Goal: Navigation & Orientation: Find specific page/section

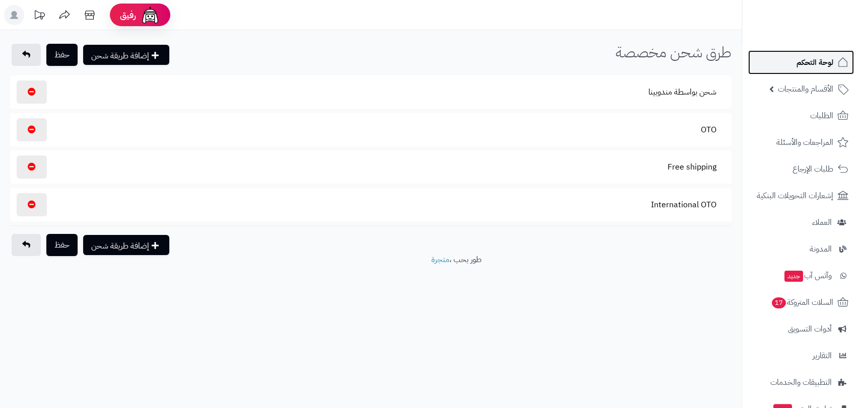
click at [804, 58] on span "لوحة التحكم" at bounding box center [814, 62] width 37 height 14
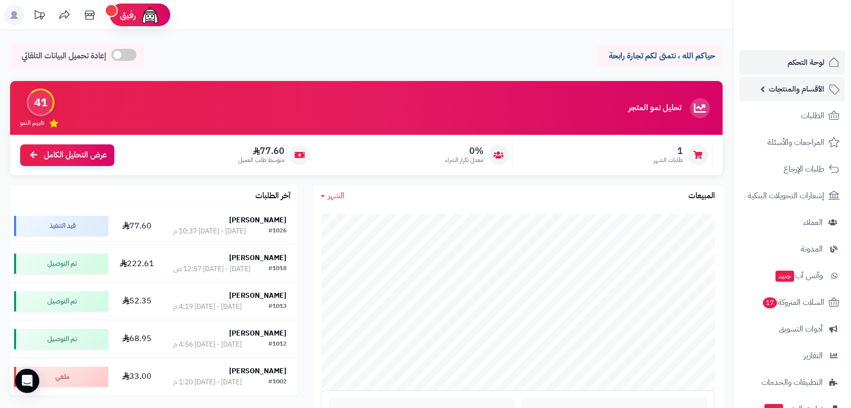
click at [798, 90] on span "الأقسام والمنتجات" at bounding box center [796, 89] width 55 height 14
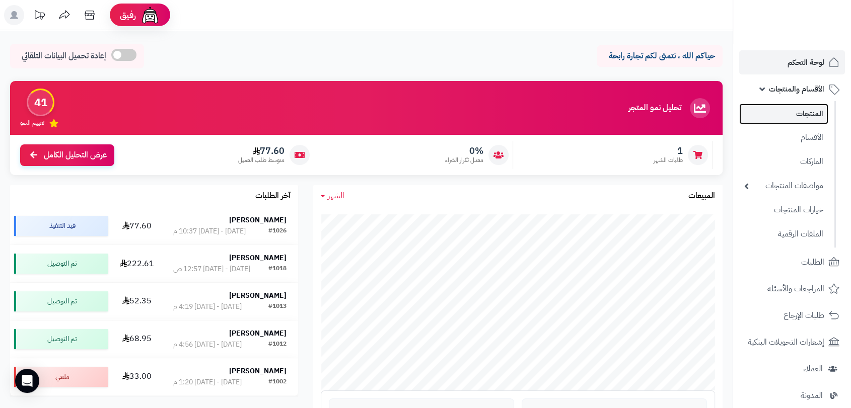
click at [805, 111] on link "المنتجات" at bounding box center [783, 114] width 89 height 21
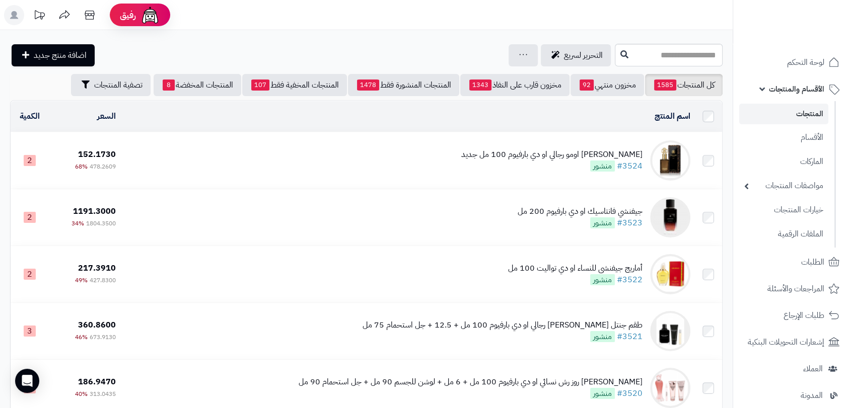
click at [812, 85] on span "الأقسام والمنتجات" at bounding box center [796, 89] width 55 height 14
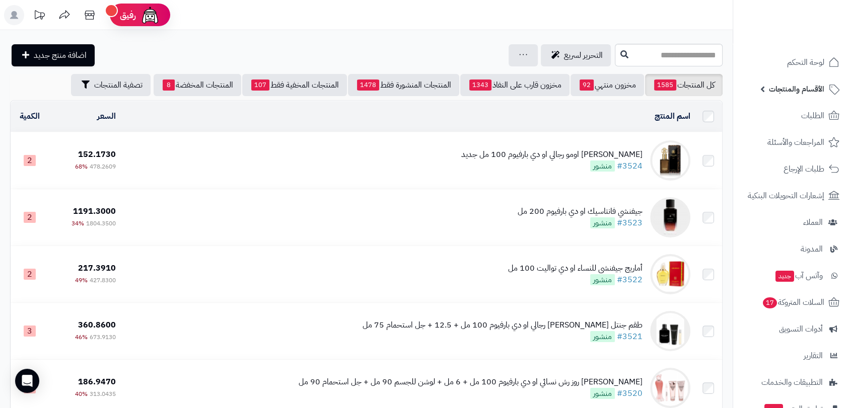
click at [812, 85] on span "الأقسام والمنتجات" at bounding box center [796, 89] width 55 height 14
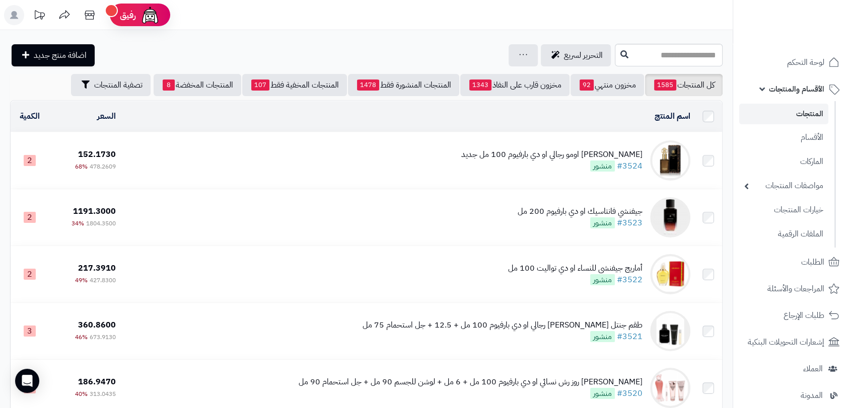
click at [811, 110] on link "المنتجات" at bounding box center [783, 114] width 89 height 21
click at [809, 65] on span "لوحة التحكم" at bounding box center [806, 62] width 37 height 14
